Goal: Transaction & Acquisition: Purchase product/service

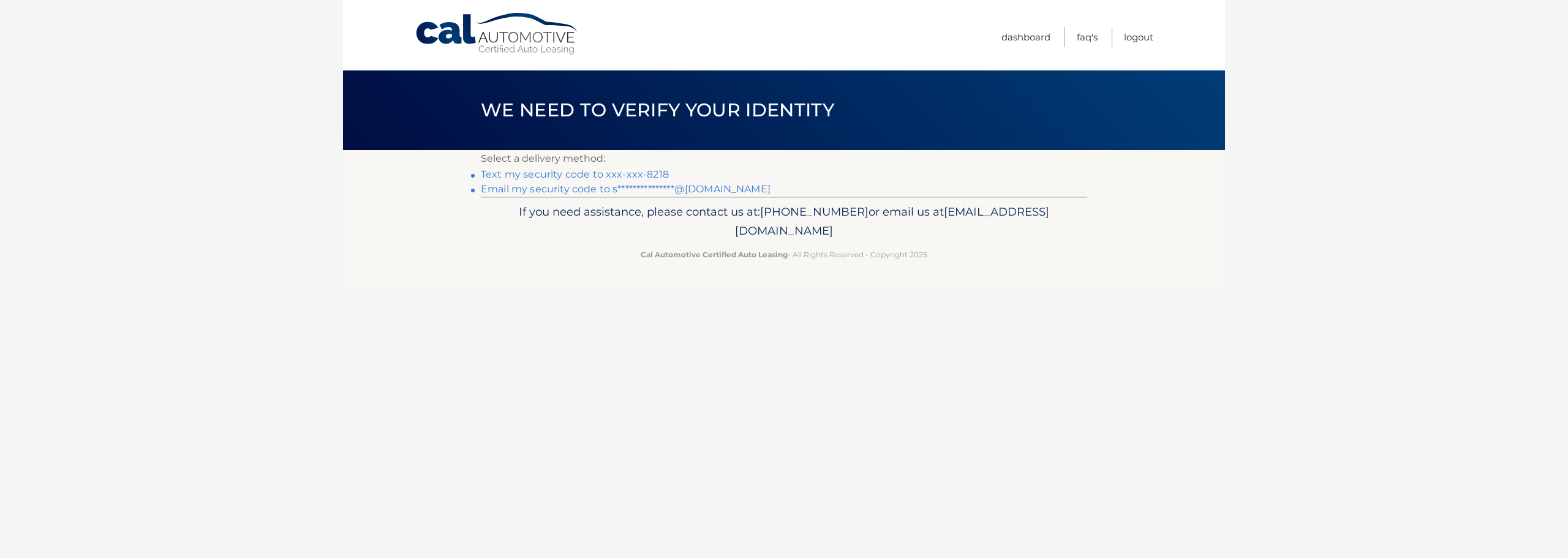
click at [579, 172] on link "Text my security code to xxx-xxx-8218" at bounding box center [575, 174] width 188 height 12
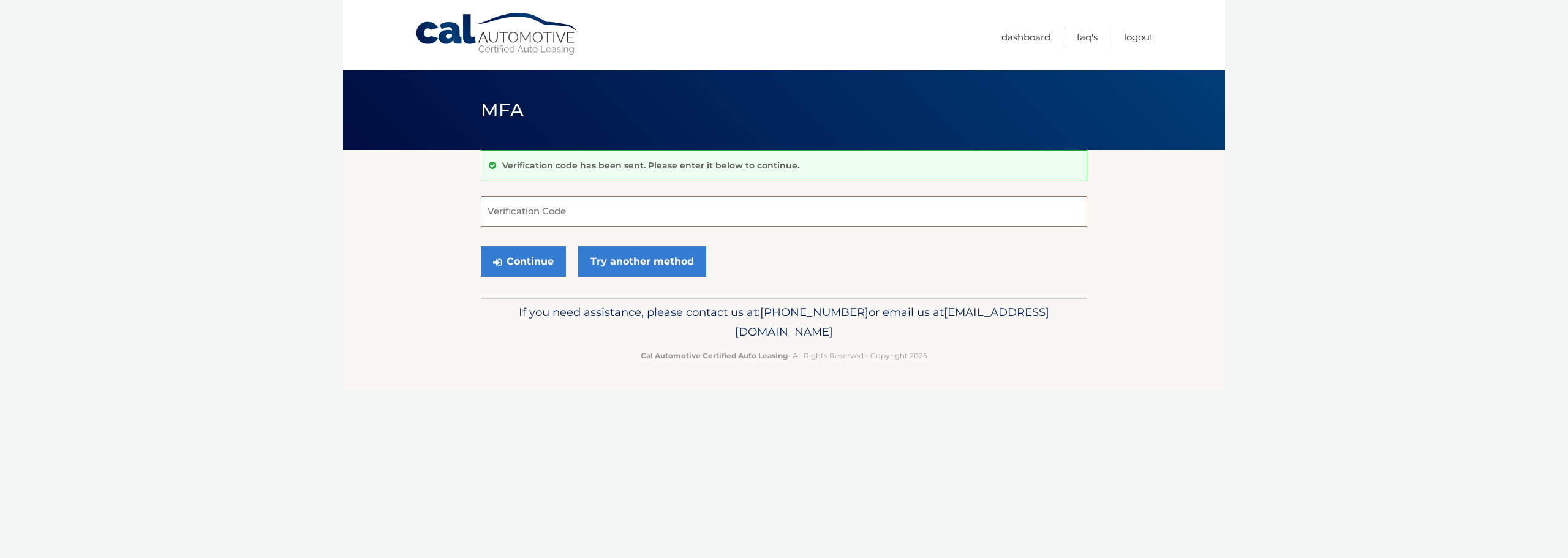
click at [569, 210] on input "Verification Code" at bounding box center [784, 211] width 606 height 30
type input "827297"
click at [481, 246] on button "Continue" at bounding box center [523, 261] width 85 height 30
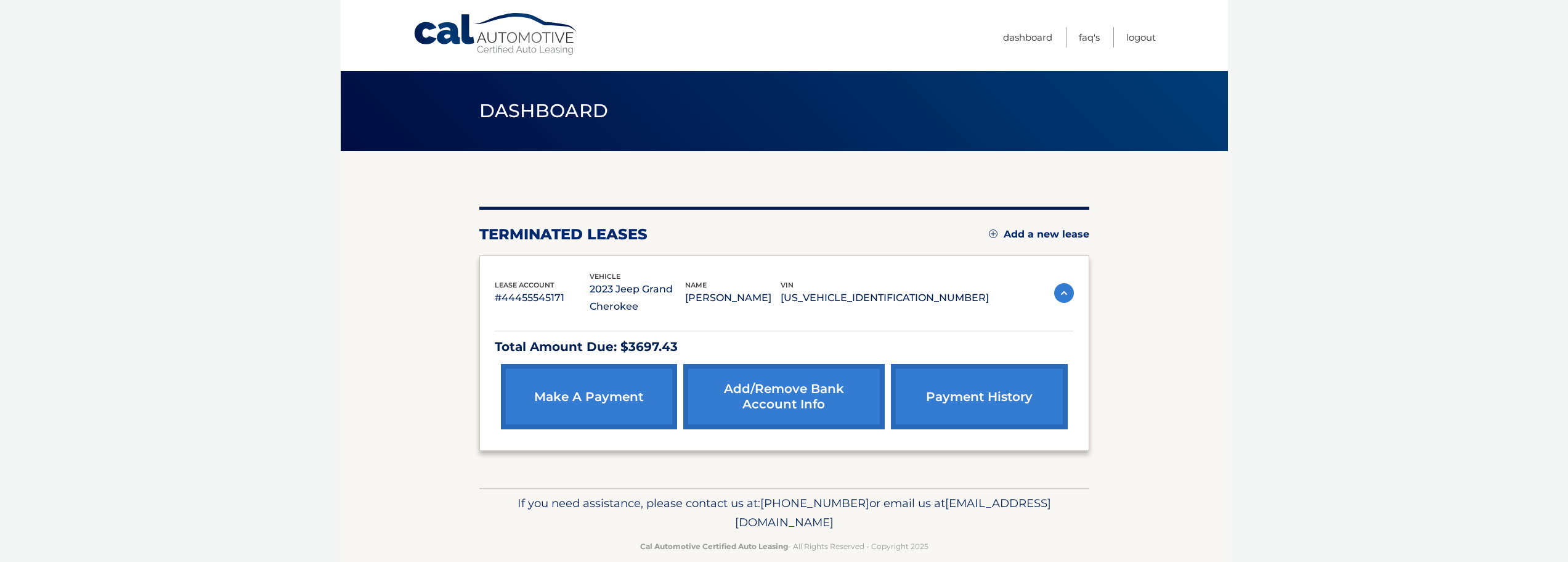
click at [566, 395] on link "make a payment" at bounding box center [589, 397] width 176 height 65
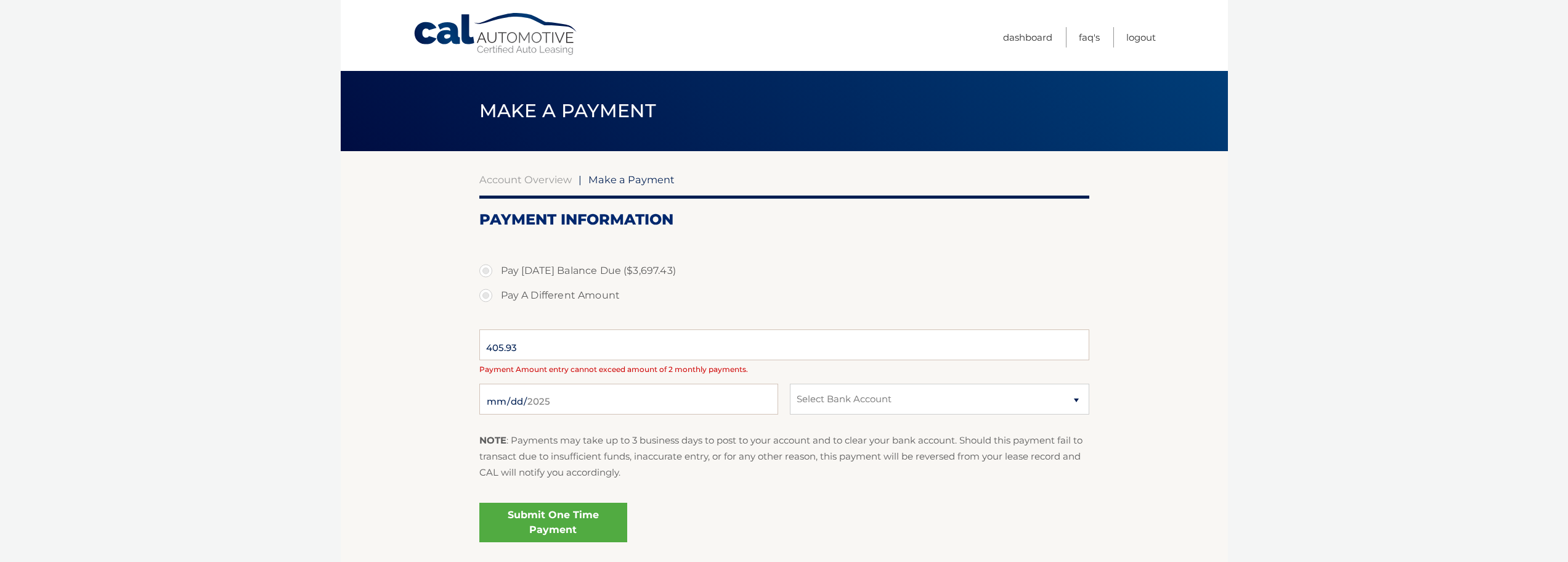
select select "ZTljMmQ1MjUtOGZhNi00N2ZlLWEyYjQtMmE5YzhhMzNlNjU0"
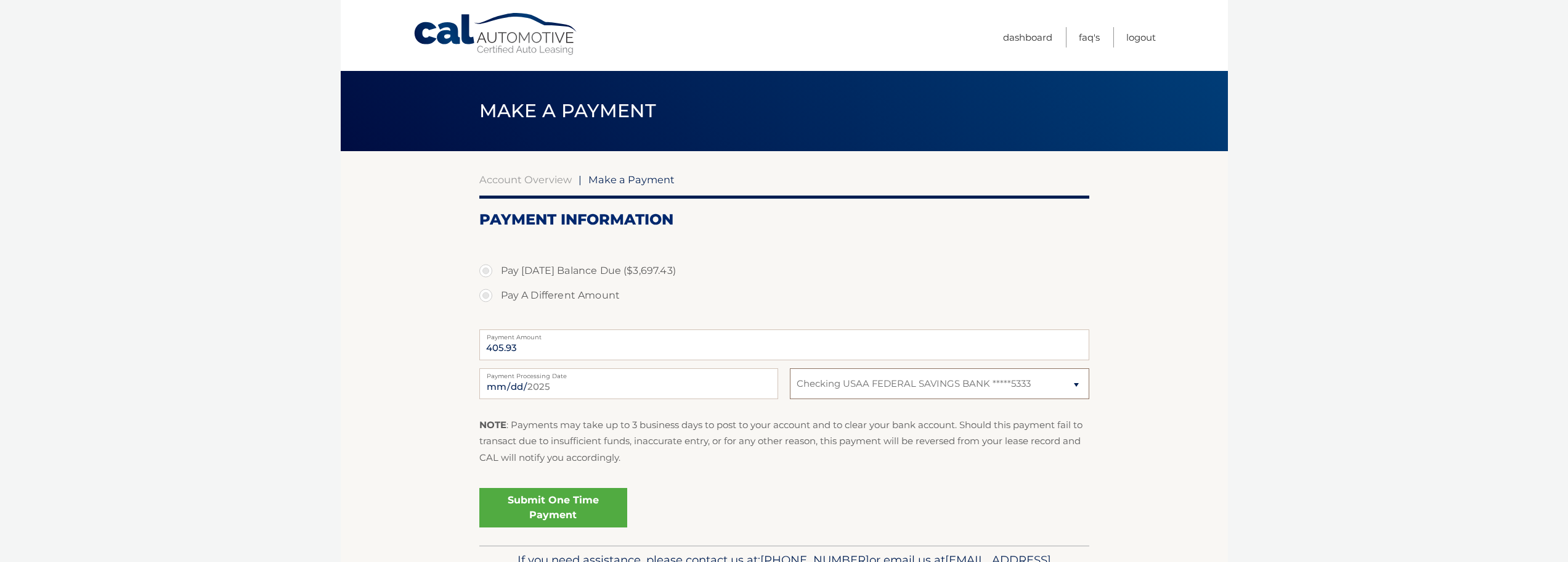
click at [944, 390] on select "Select Bank Account Checking USAA FEDERAL SAVINGS BANK *****5333" at bounding box center [940, 383] width 299 height 31
click at [1320, 352] on body "Cal Automotive Menu Dashboard FAQ's Logout |" at bounding box center [784, 281] width 1568 height 562
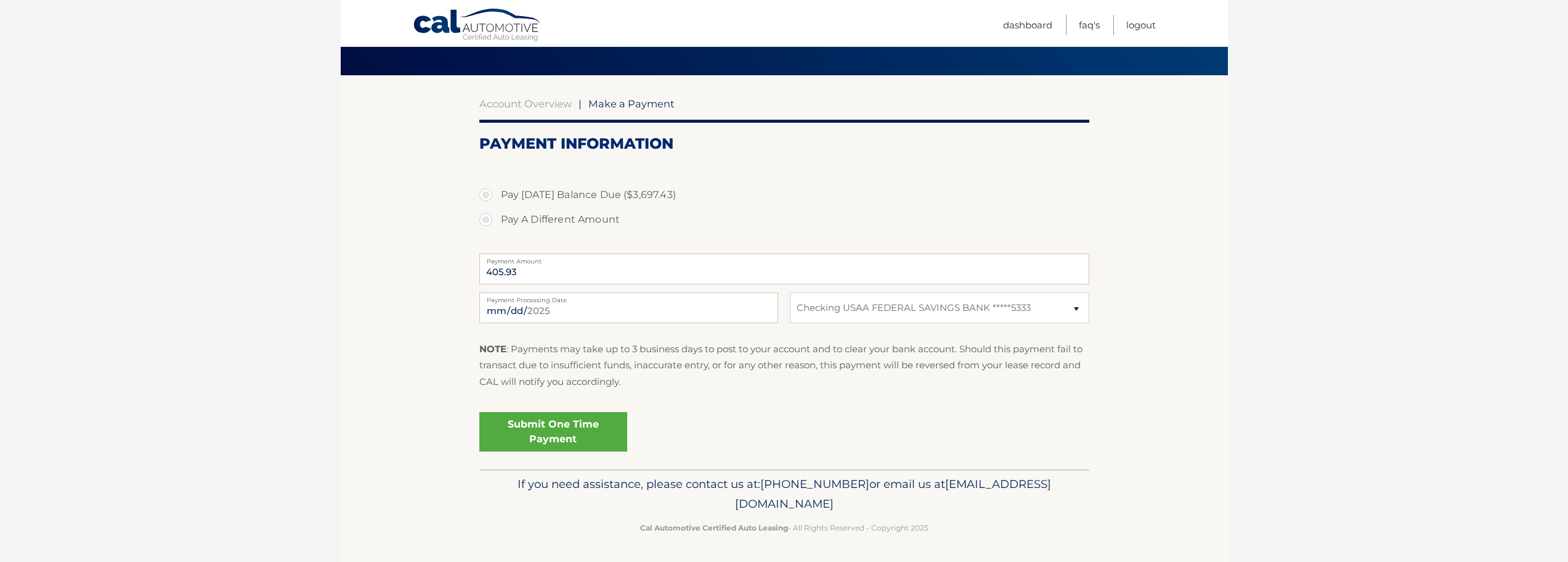
scroll to position [76, 0]
click at [517, 101] on link "Account Overview" at bounding box center [526, 103] width 93 height 12
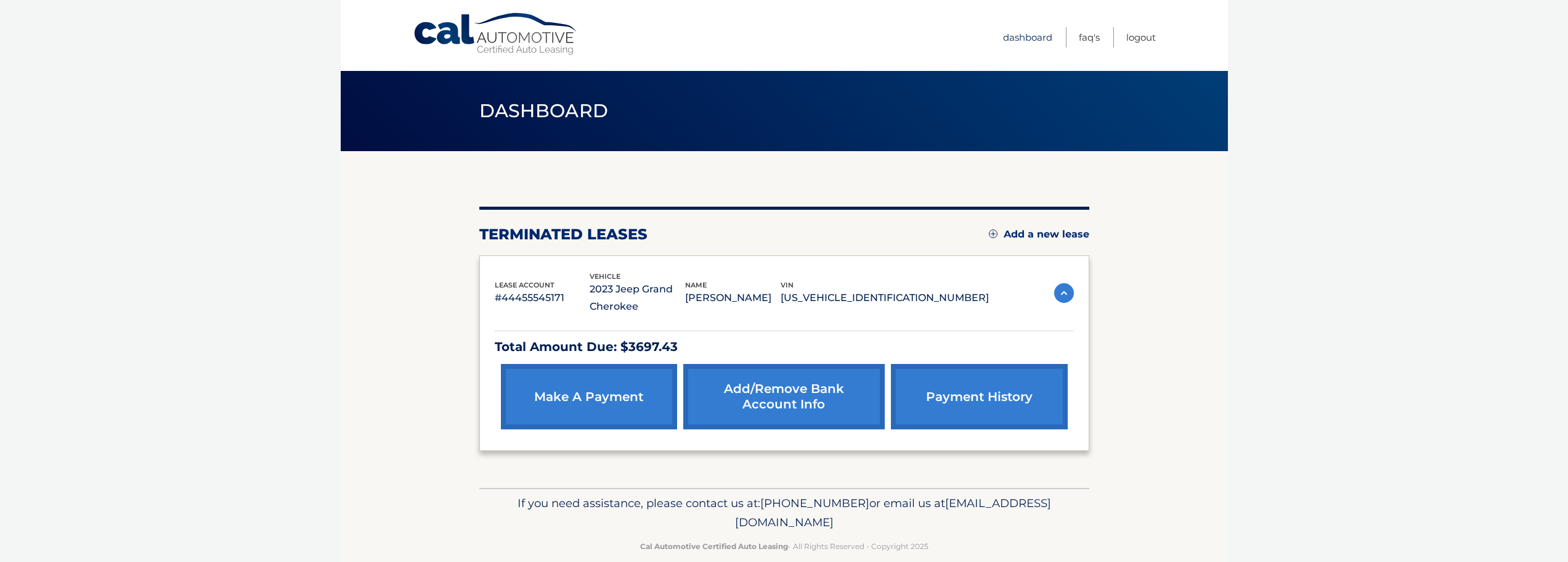
click at [1032, 37] on link "Dashboard" at bounding box center [1027, 37] width 49 height 20
